Goal: Information Seeking & Learning: Check status

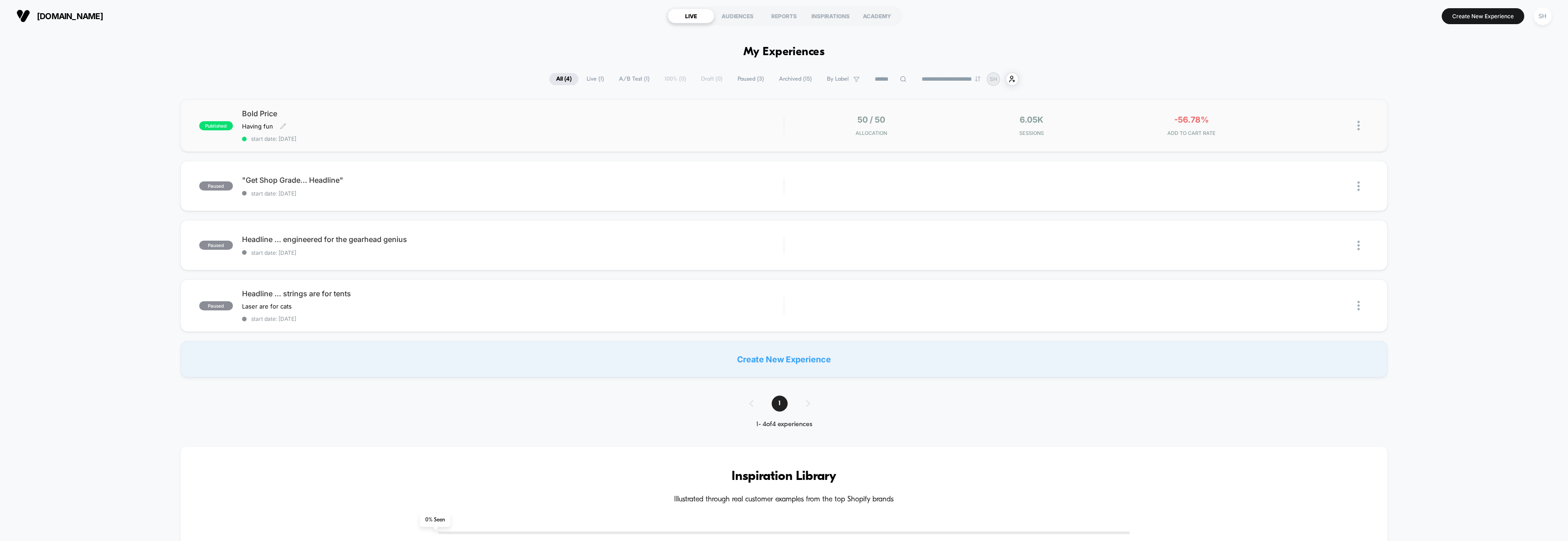
click at [289, 133] on div "Bold Price Having fun Click to edit experience details Having fun start date: […" at bounding box center [513, 125] width 542 height 33
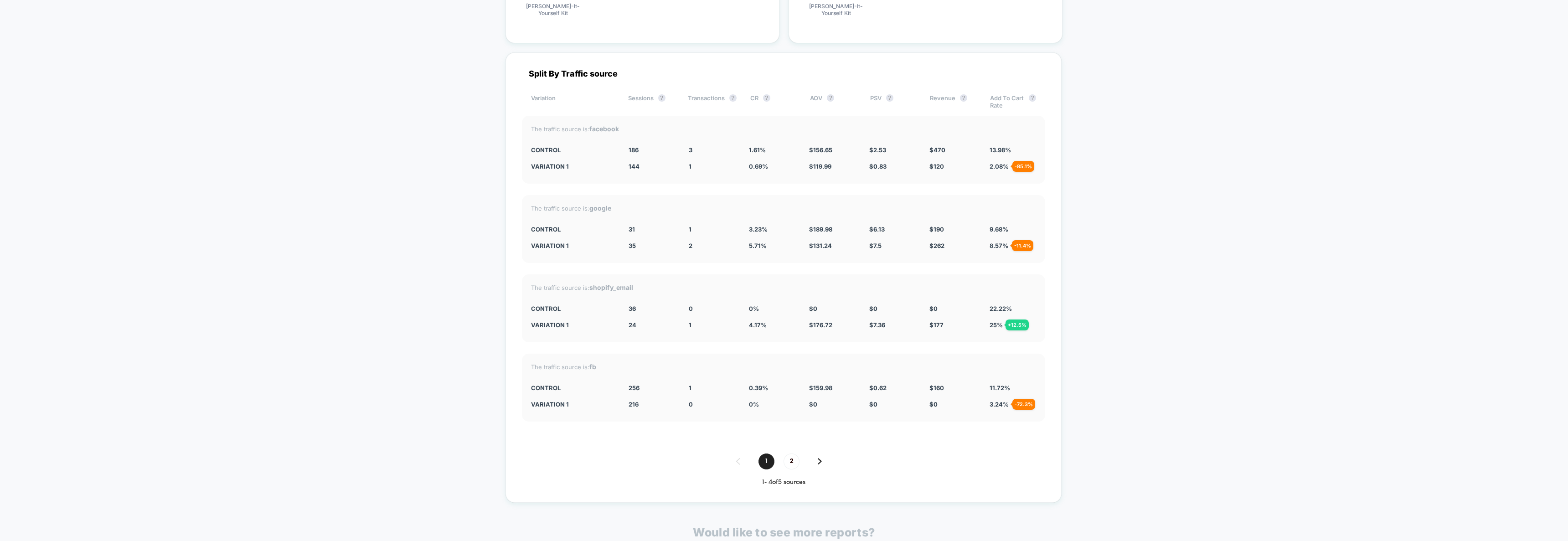
scroll to position [852, 0]
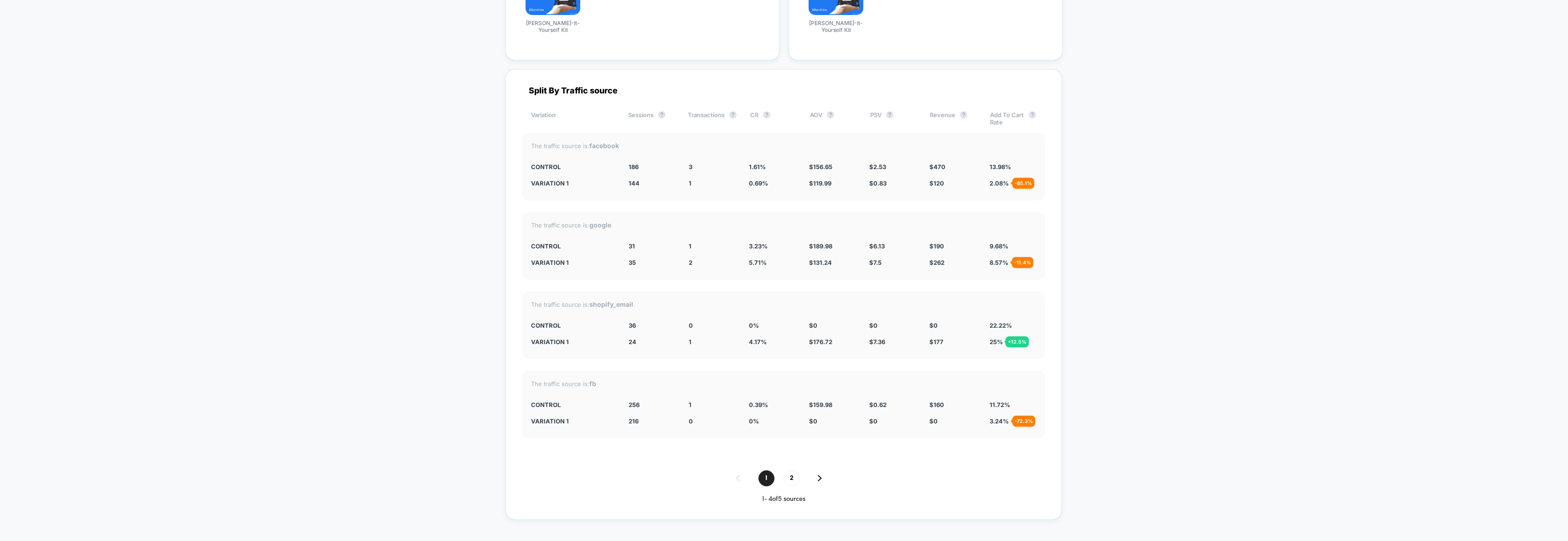
drag, startPoint x: 509, startPoint y: 298, endPoint x: 1141, endPoint y: 338, distance: 633.3
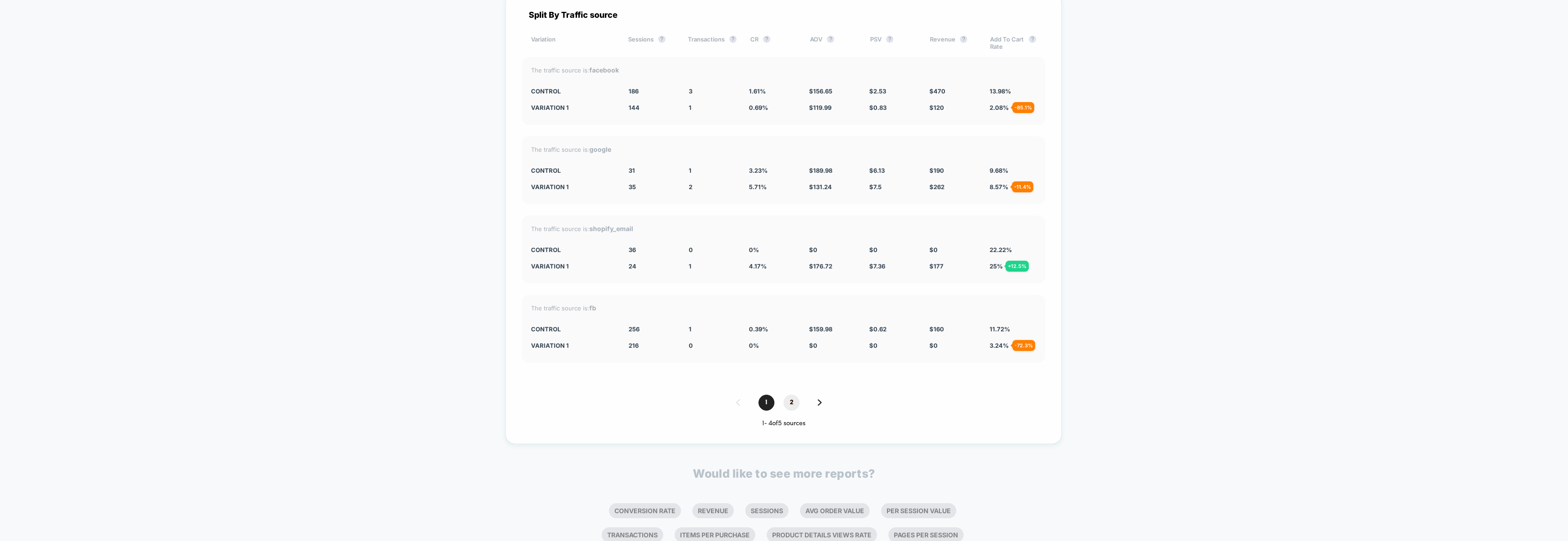
click at [786, 402] on span "2" at bounding box center [791, 402] width 16 height 16
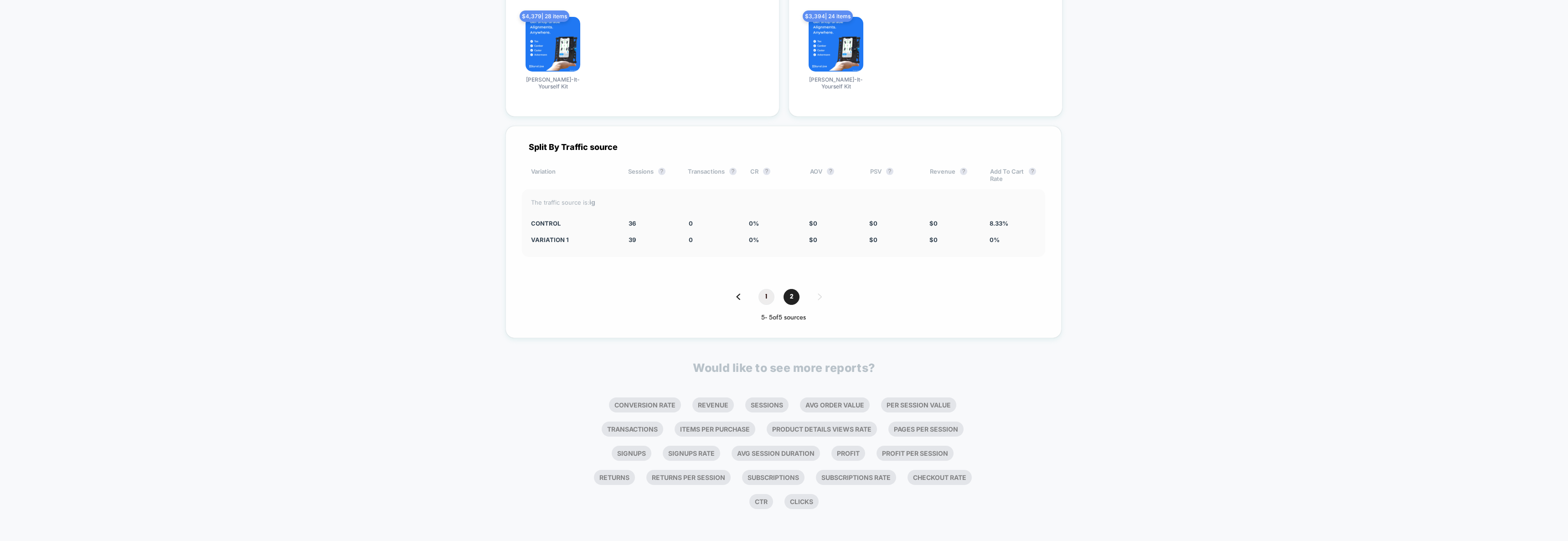
click at [767, 300] on span "1" at bounding box center [766, 297] width 16 height 16
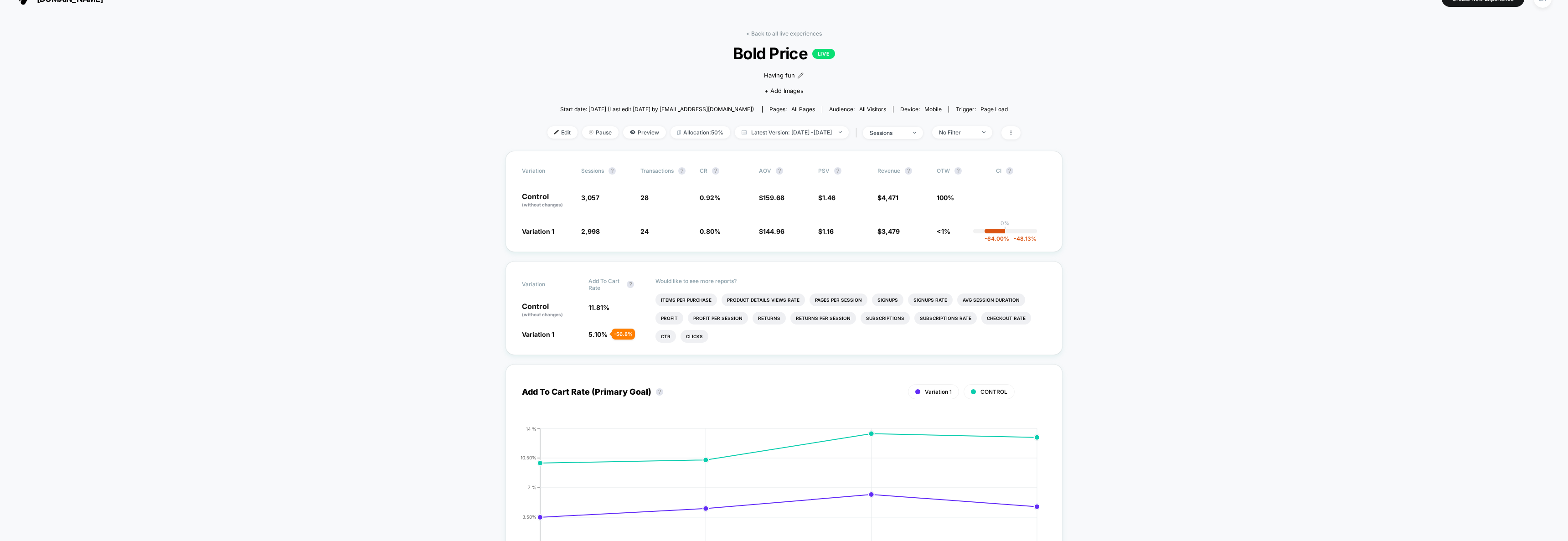
scroll to position [30, 0]
